Goal: Task Accomplishment & Management: Manage account settings

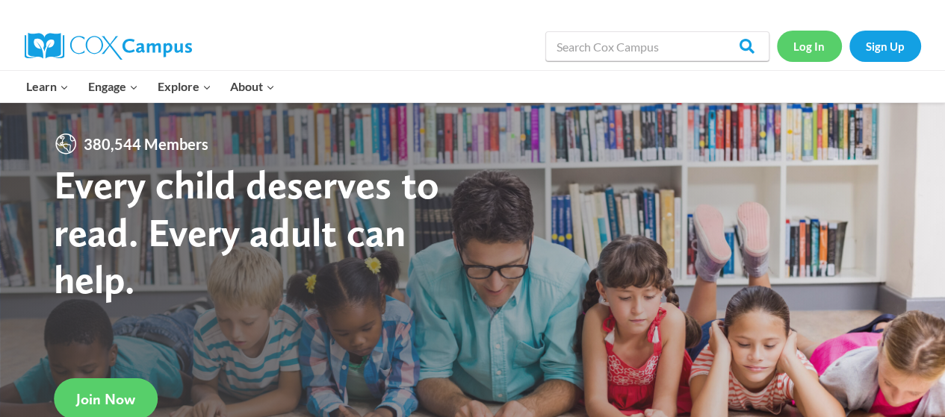
click at [806, 45] on link "Log In" at bounding box center [809, 46] width 65 height 31
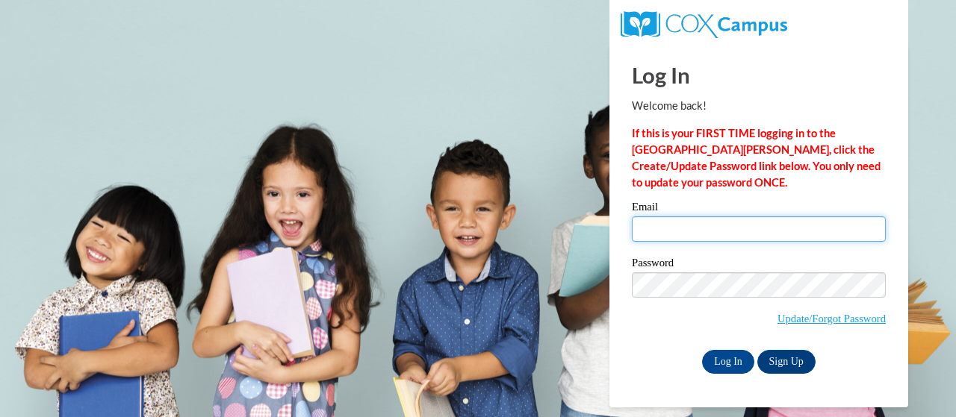
click at [685, 229] on input "Email" at bounding box center [759, 229] width 254 height 25
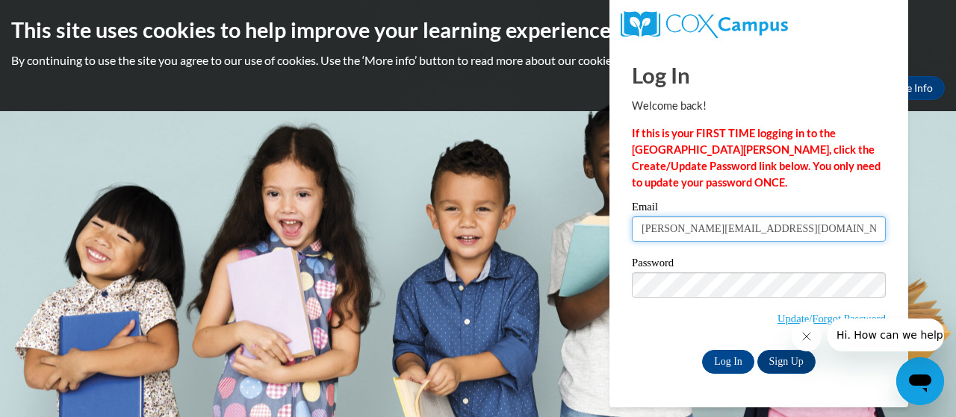
type input "[PERSON_NAME][EMAIL_ADDRESS][DOMAIN_NAME]"
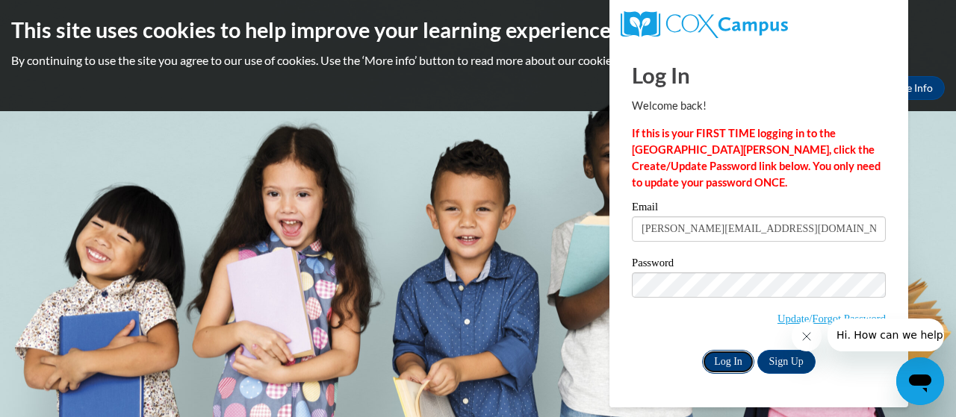
drag, startPoint x: 747, startPoint y: 360, endPoint x: 749, endPoint y: 385, distance: 24.7
click at [747, 360] on input "Log In" at bounding box center [728, 362] width 52 height 24
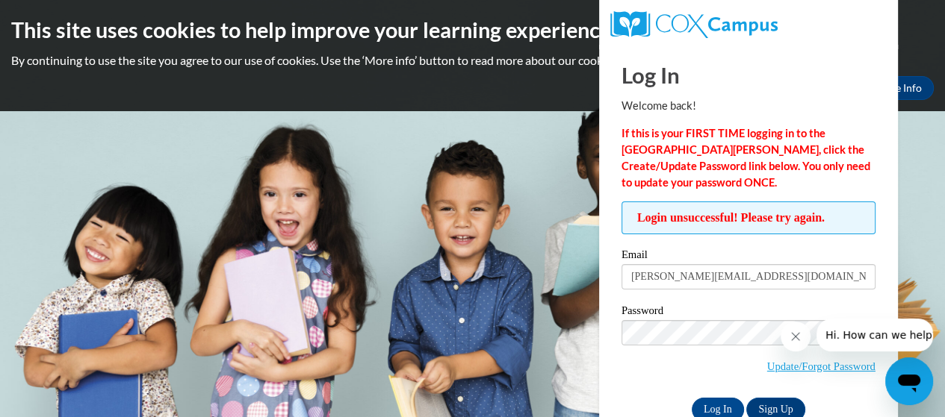
click at [792, 338] on icon "Close message from company" at bounding box center [795, 337] width 12 height 12
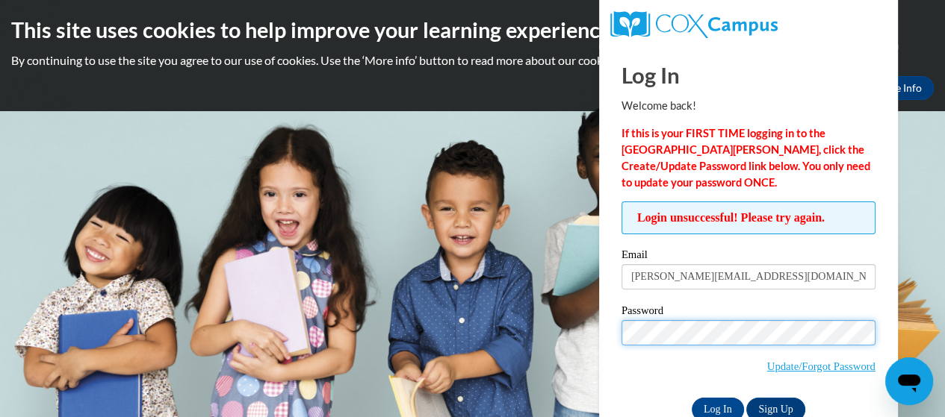
click at [692, 398] on input "Log In" at bounding box center [718, 410] width 52 height 24
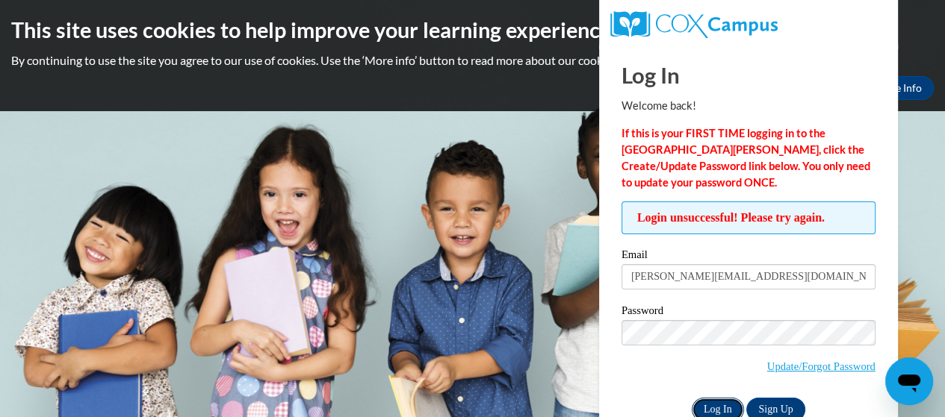
click at [709, 405] on input "Log In" at bounding box center [718, 410] width 52 height 24
